Goal: Task Accomplishment & Management: Use online tool/utility

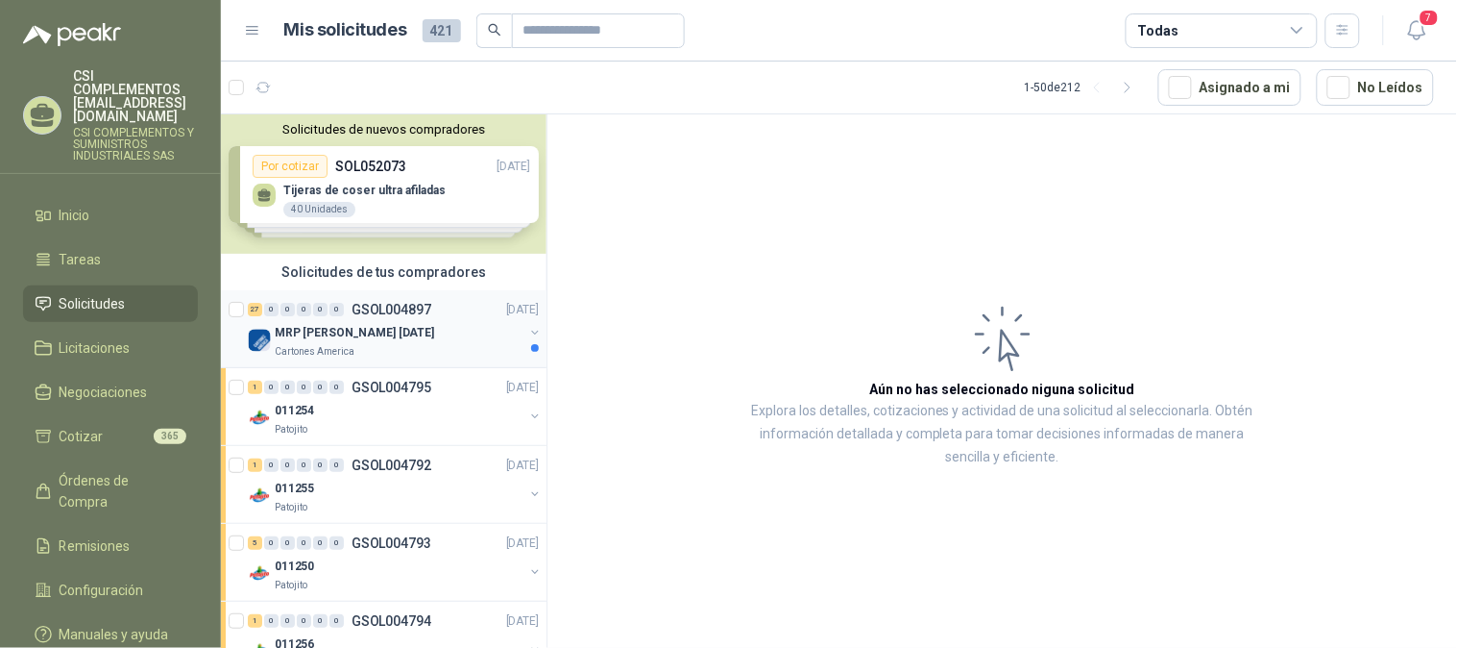
click at [397, 330] on p "MRP [PERSON_NAME] [DATE]" at bounding box center [354, 333] width 159 height 18
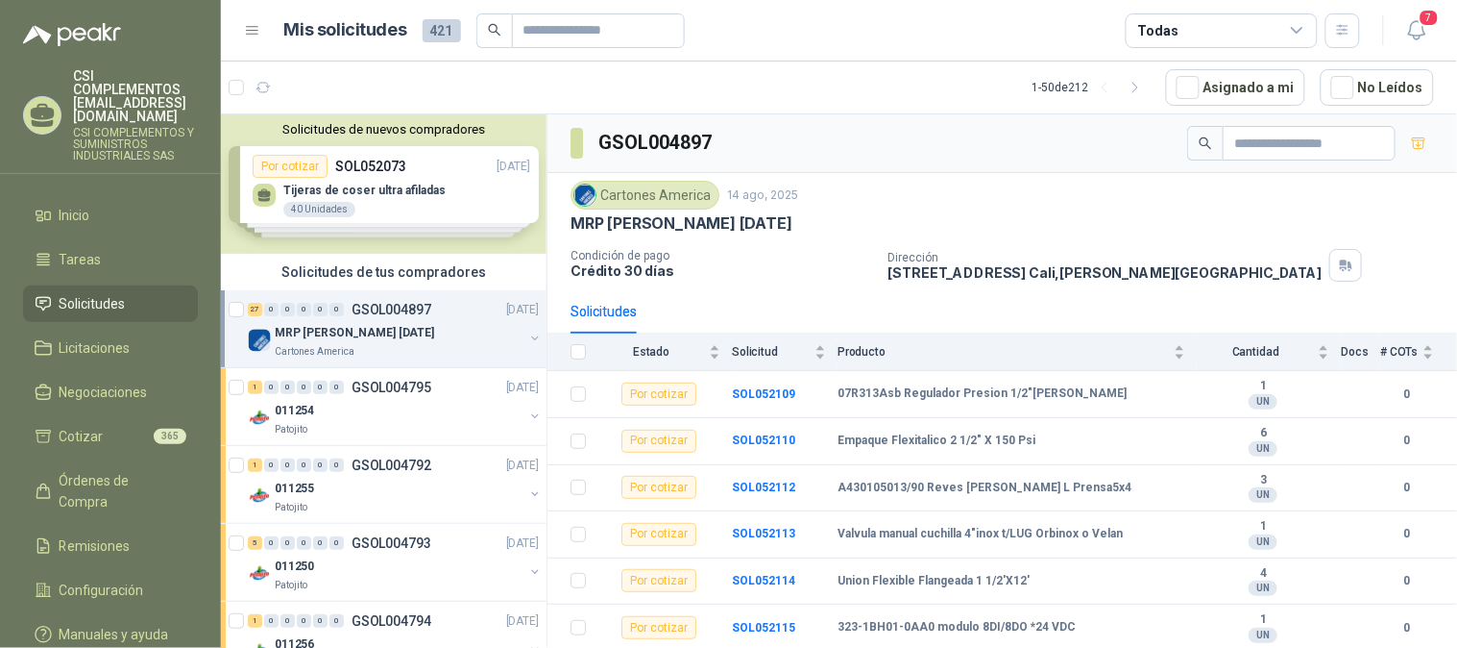
click at [1284, 22] on div "Todas" at bounding box center [1222, 30] width 192 height 35
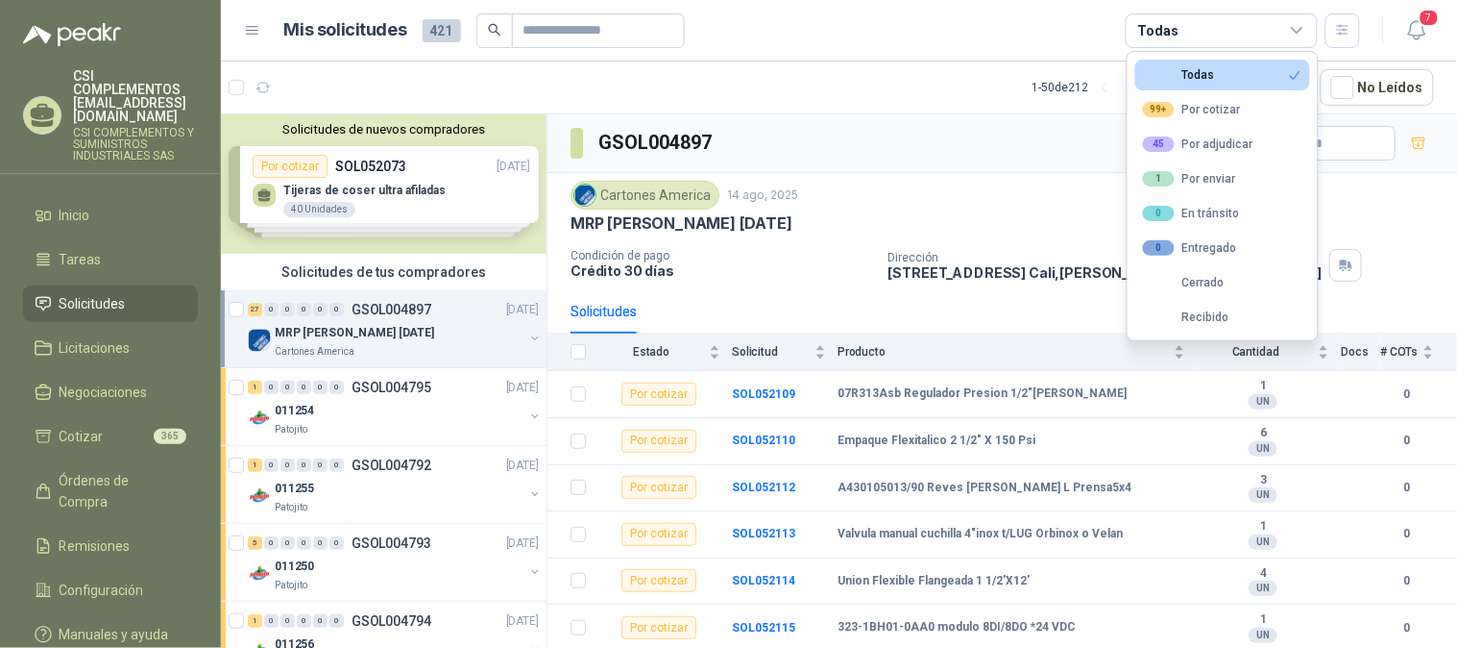
click at [1020, 222] on div "MRP [PERSON_NAME] [DATE]" at bounding box center [1003, 223] width 864 height 20
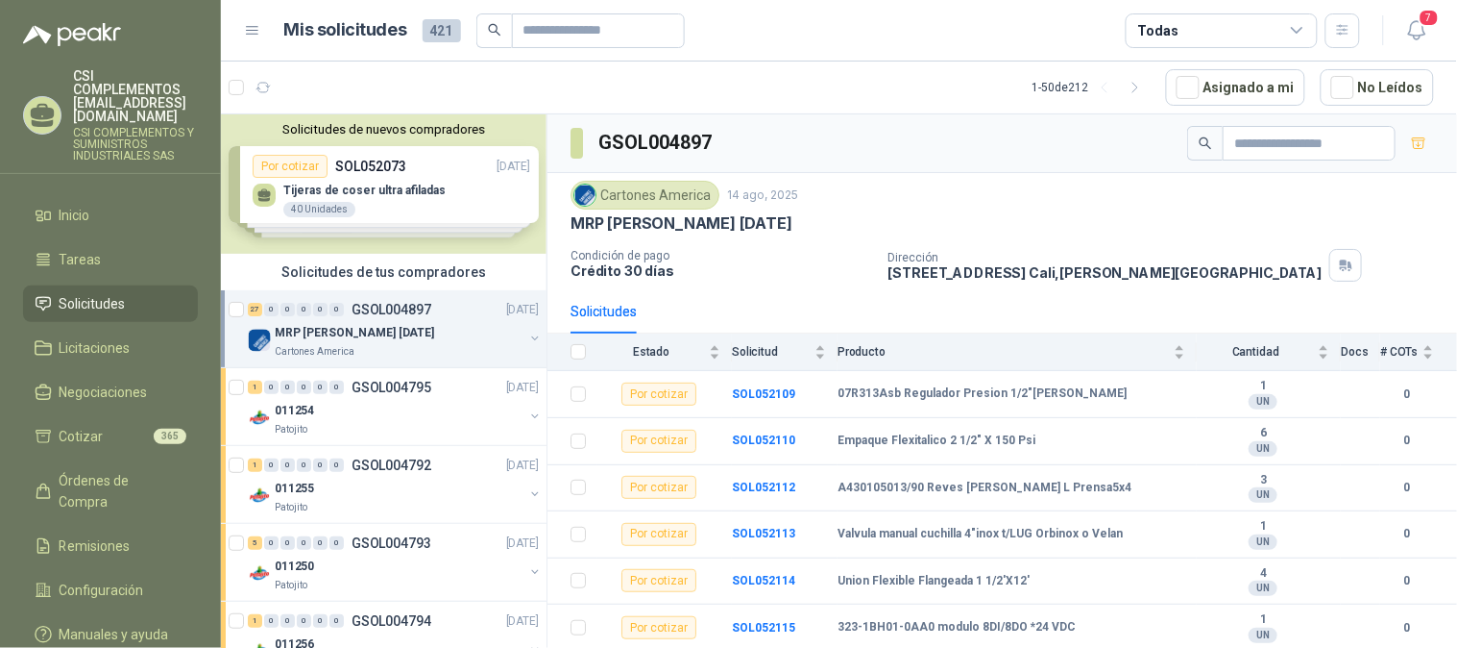
click at [1293, 28] on icon at bounding box center [1297, 30] width 11 height 5
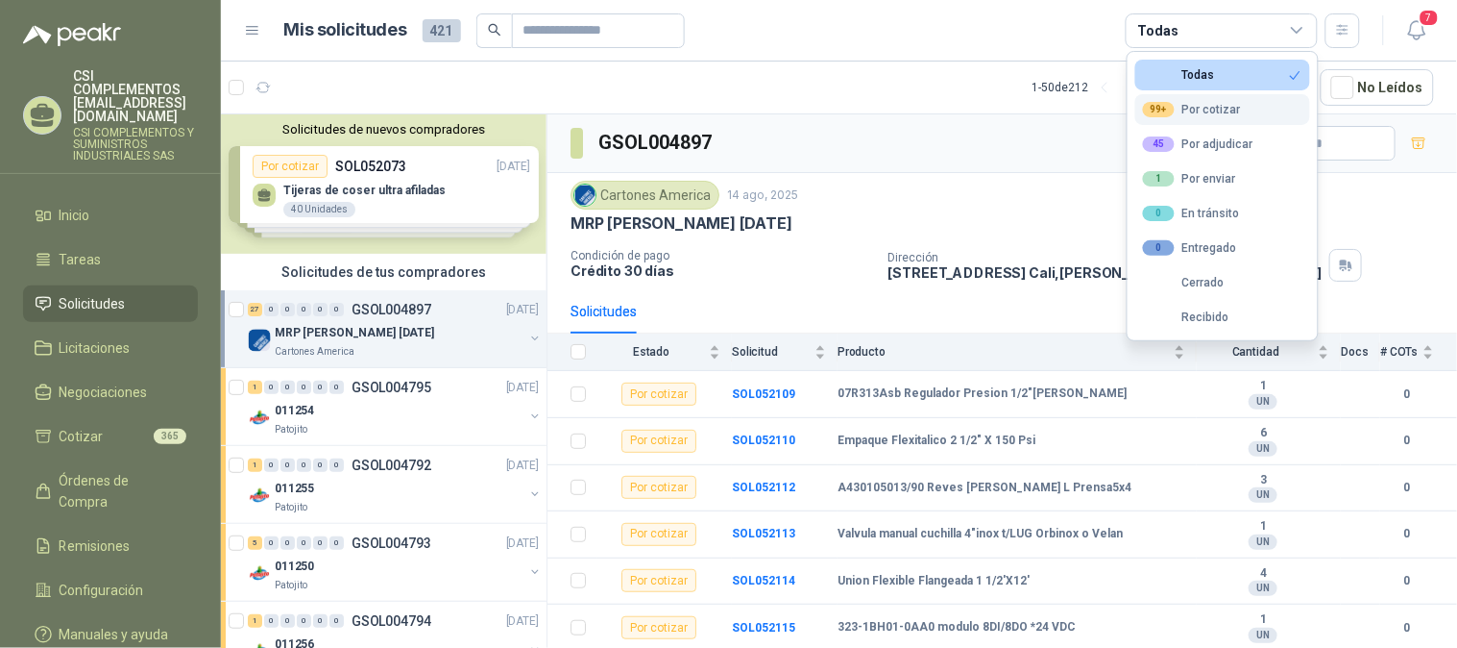
click at [1241, 109] on button "99+ Por cotizar" at bounding box center [1223, 109] width 175 height 31
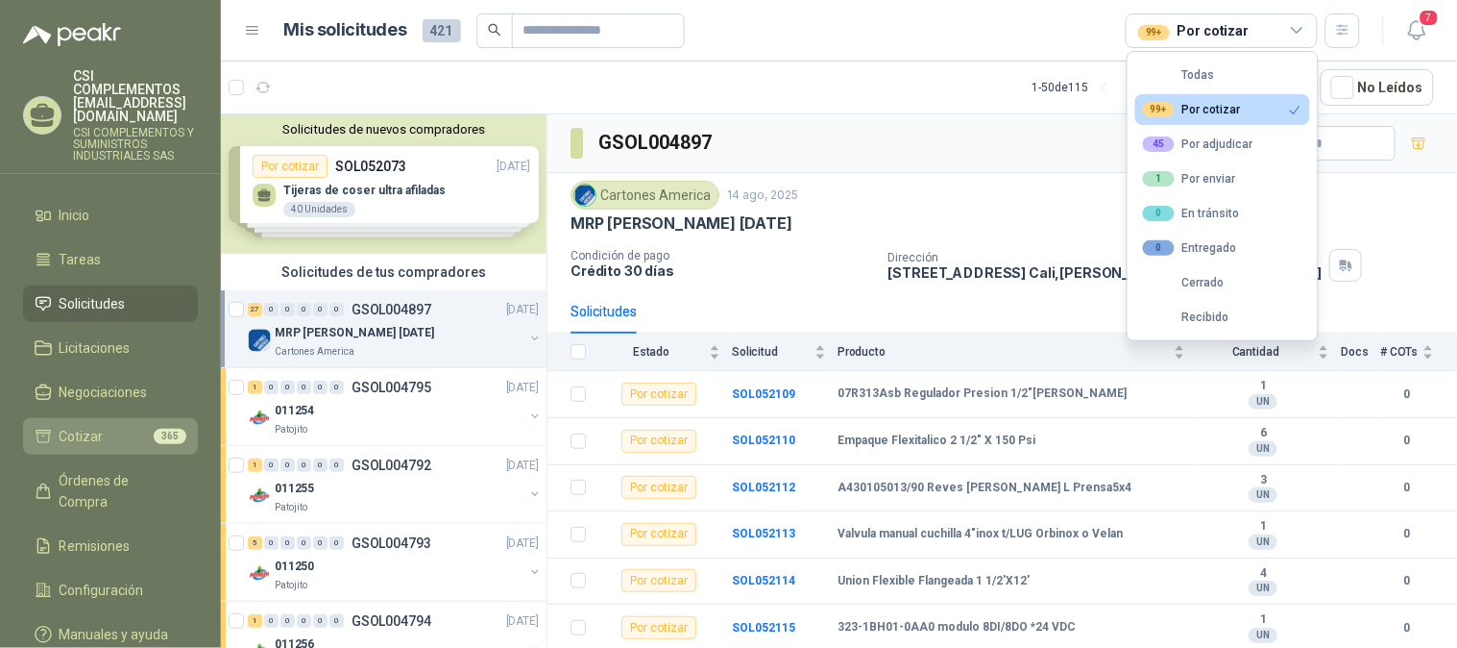
click at [89, 426] on span "Cotizar" at bounding box center [82, 436] width 44 height 21
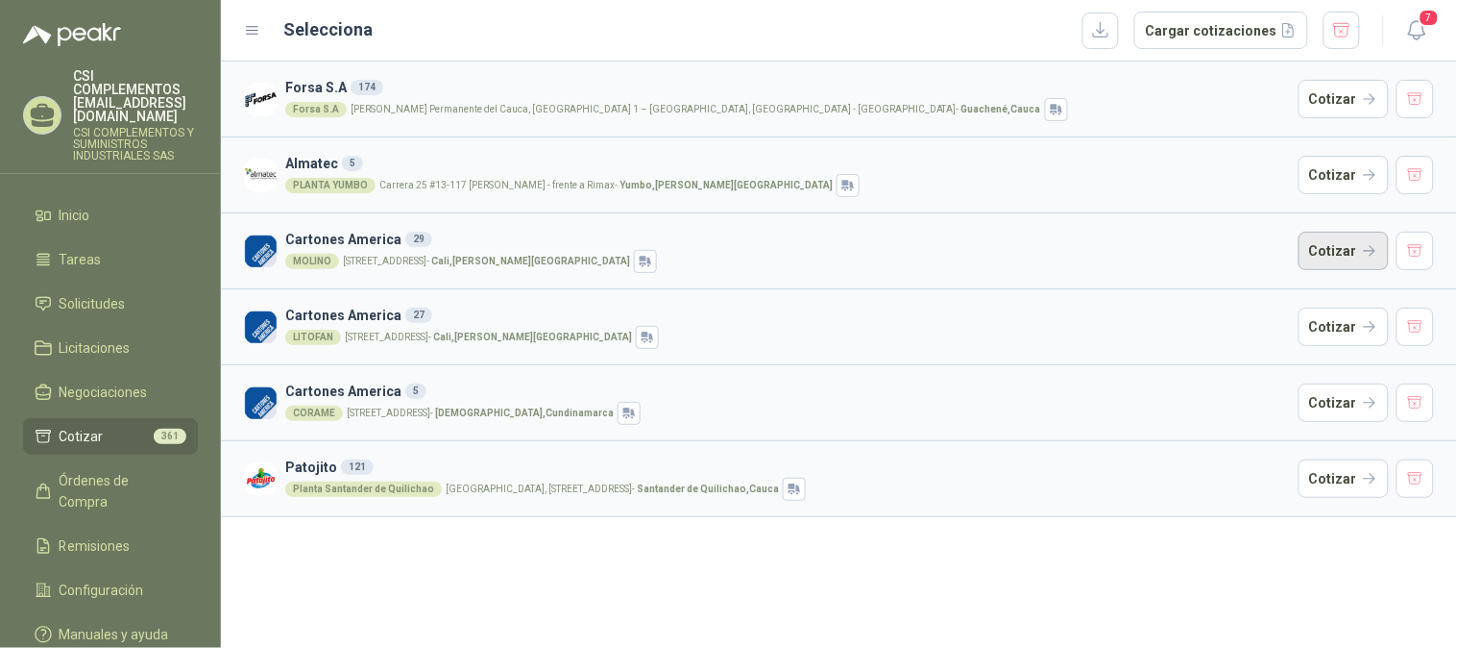
click at [1347, 251] on button "Cotizar" at bounding box center [1344, 251] width 90 height 38
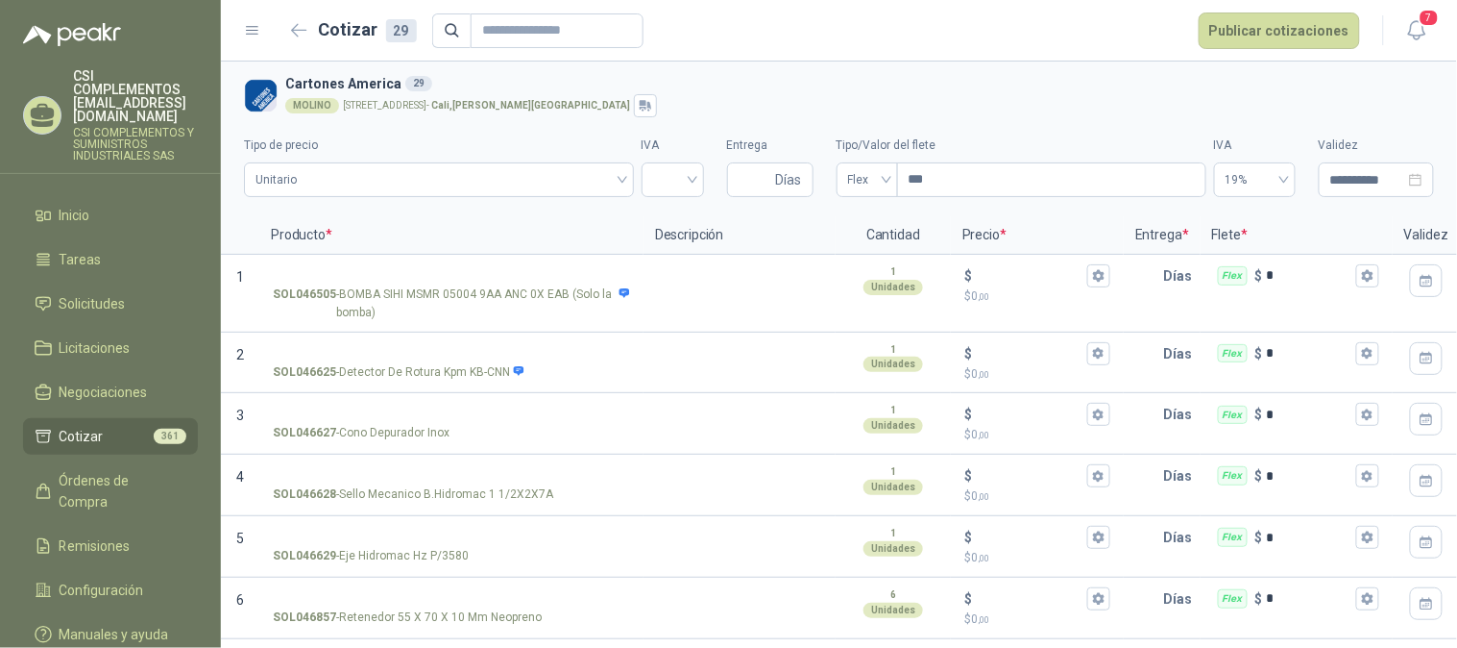
scroll to position [1500, 0]
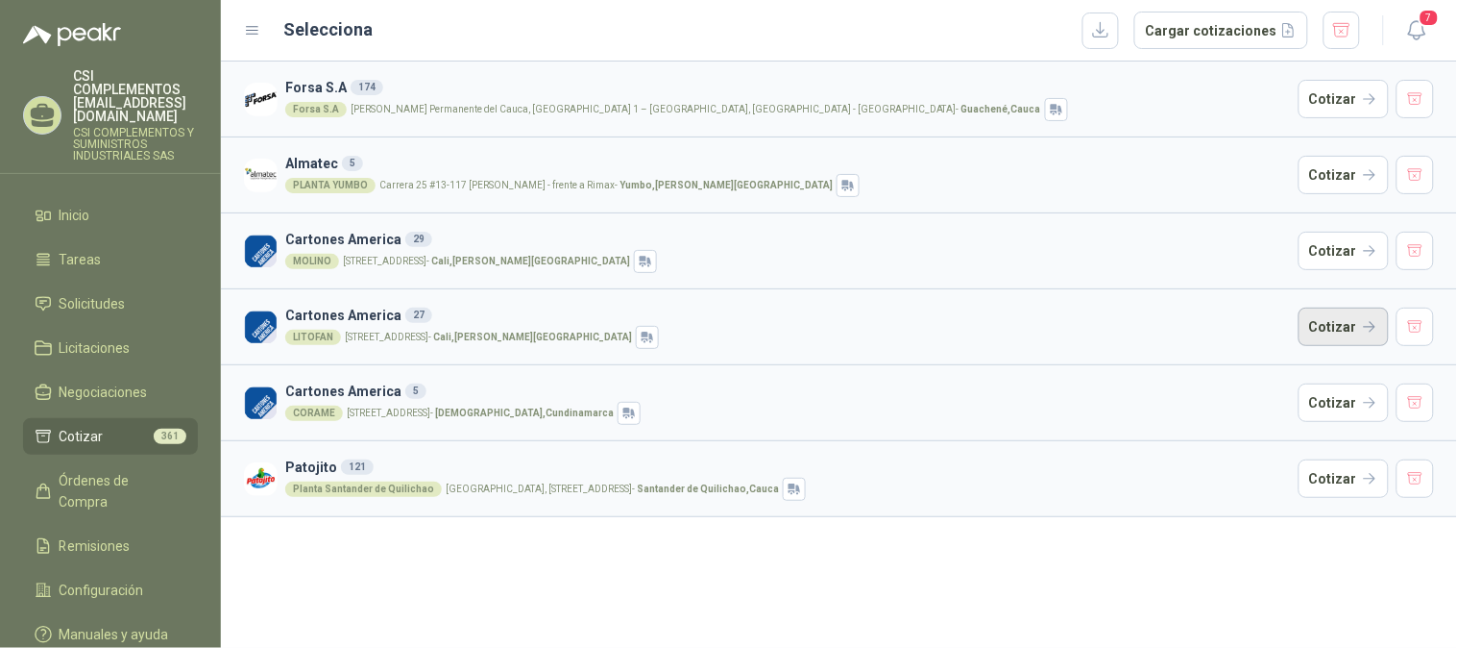
click at [1347, 329] on button "Cotizar" at bounding box center [1344, 326] width 90 height 38
click at [1118, 33] on button "button" at bounding box center [1101, 30] width 37 height 37
click at [340, 322] on h3 "Cartones America 27" at bounding box center [788, 315] width 1006 height 21
click at [1360, 313] on button "Cotizar" at bounding box center [1344, 326] width 90 height 38
